Goal: Transaction & Acquisition: Obtain resource

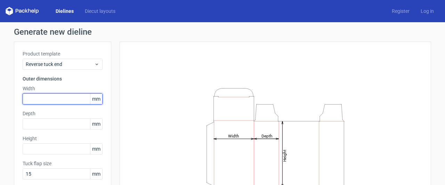
click at [35, 100] on input "text" at bounding box center [63, 98] width 80 height 11
click at [43, 100] on input "472" at bounding box center [63, 98] width 80 height 11
type input "47"
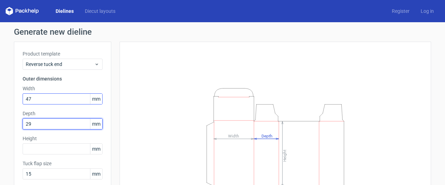
type input "29"
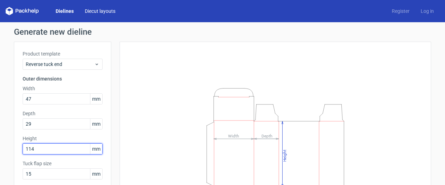
type input "114"
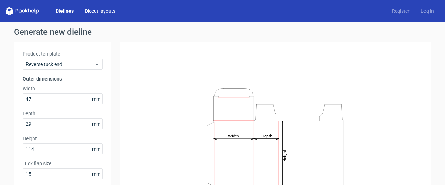
click at [94, 10] on link "Diecut layouts" at bounding box center [100, 11] width 42 height 7
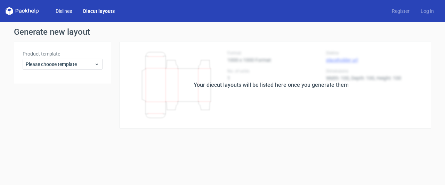
click at [69, 11] on link "Dielines" at bounding box center [63, 11] width 27 height 7
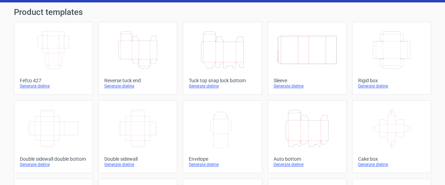
scroll to position [35, 0]
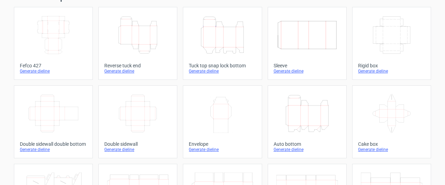
click at [296, 121] on icon "Height Depth Width" at bounding box center [306, 113] width 61 height 39
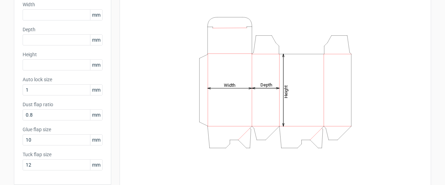
scroll to position [69, 0]
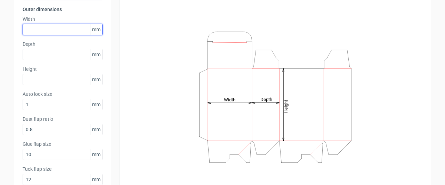
click at [51, 24] on input "text" at bounding box center [63, 29] width 80 height 11
type input "47"
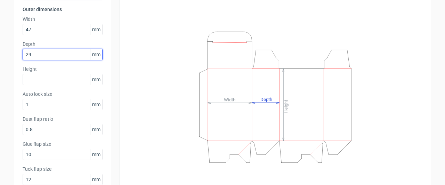
type input "29"
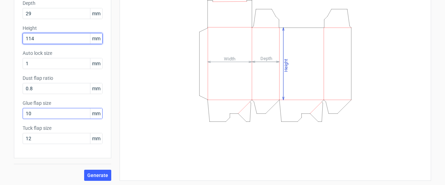
scroll to position [111, 0]
type input "114"
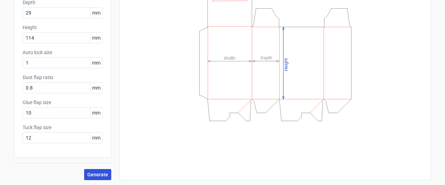
click at [99, 176] on span "Generate" at bounding box center [97, 174] width 21 height 5
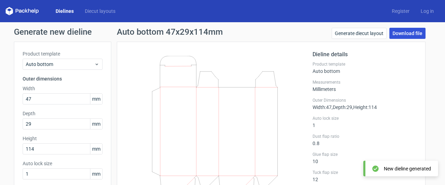
click at [394, 35] on link "Download file" at bounding box center [407, 33] width 36 height 11
